Goal: Entertainment & Leisure: Consume media (video, audio)

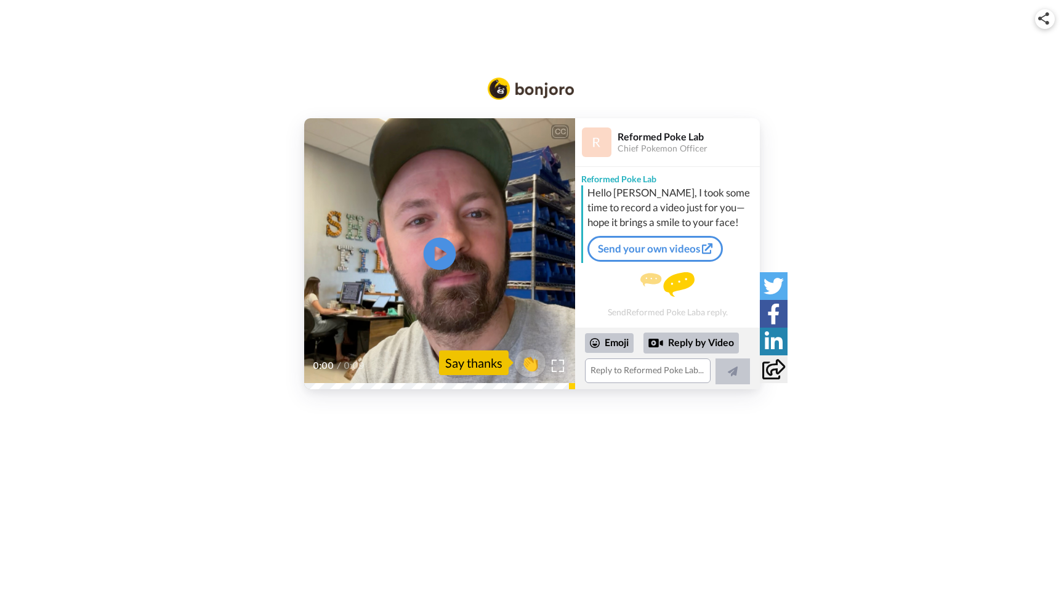
click at [446, 258] on icon at bounding box center [440, 254] width 33 height 33
click at [443, 257] on icon at bounding box center [440, 254] width 33 height 33
click at [445, 264] on icon at bounding box center [440, 254] width 33 height 33
